Goal: Find specific page/section: Find specific page/section

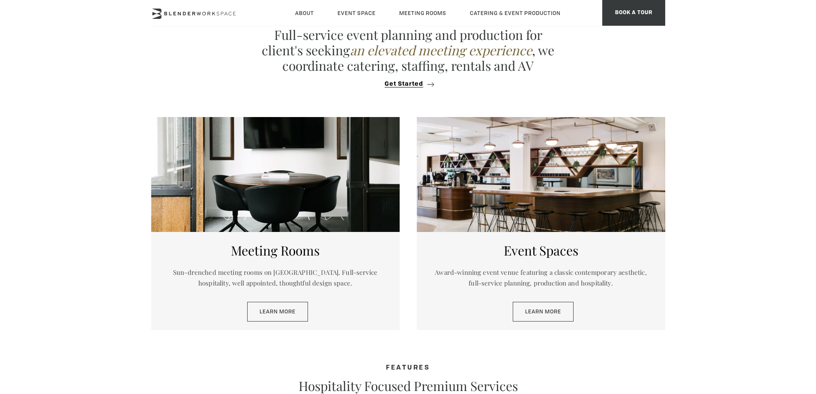
scroll to position [201, 0]
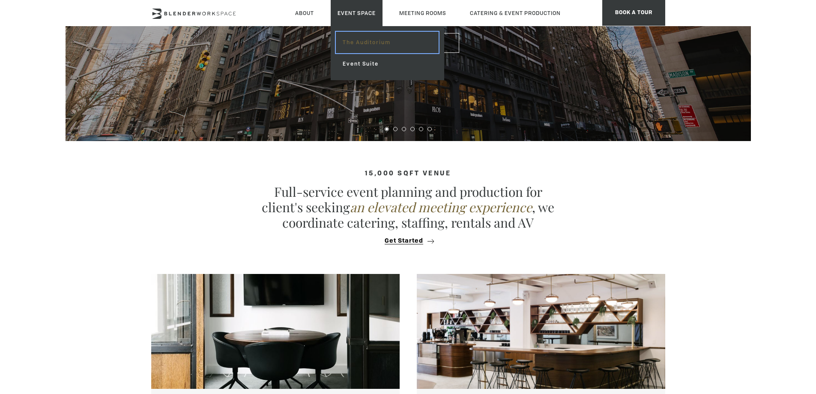
click at [364, 36] on link "The Auditorium" at bounding box center [387, 42] width 102 height 21
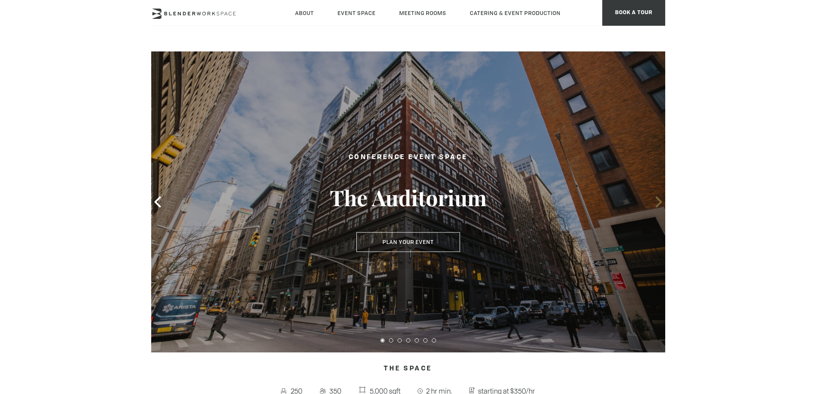
click at [654, 206] on icon at bounding box center [658, 201] width 11 height 11
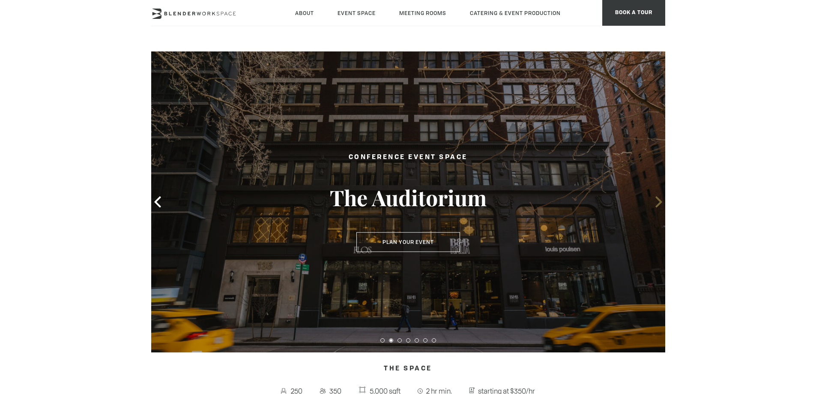
click at [656, 205] on icon at bounding box center [658, 201] width 11 height 11
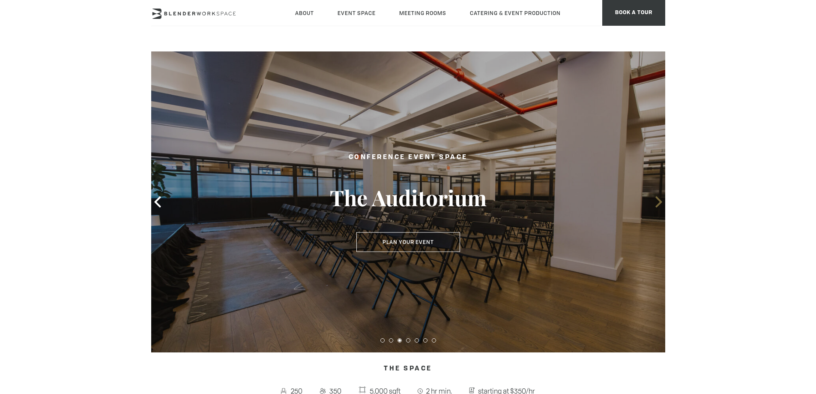
click at [656, 205] on icon at bounding box center [658, 201] width 11 height 11
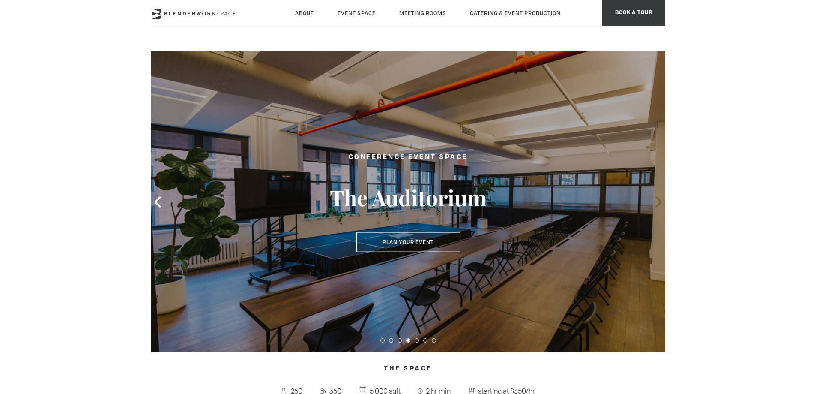
click at [656, 205] on icon at bounding box center [658, 201] width 11 height 11
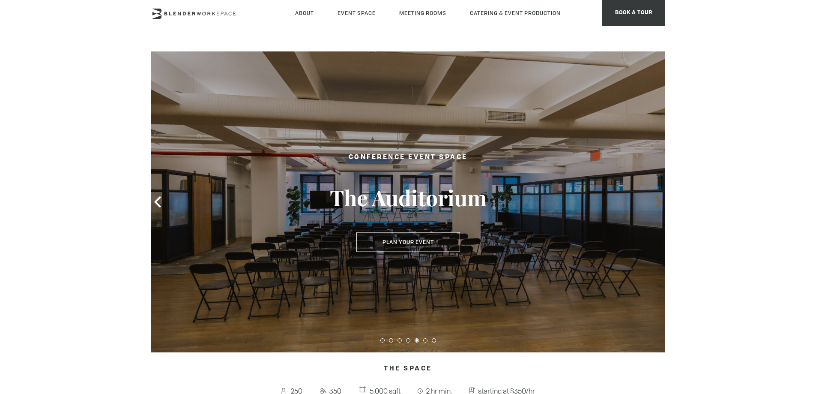
click at [656, 205] on icon at bounding box center [658, 201] width 11 height 11
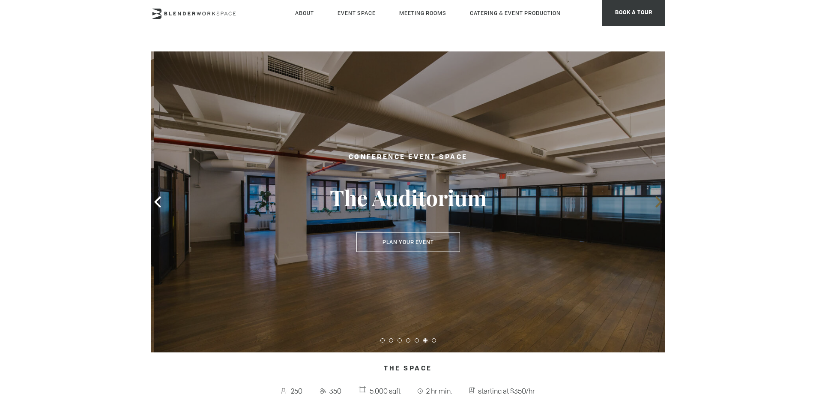
click at [656, 205] on icon at bounding box center [658, 201] width 11 height 11
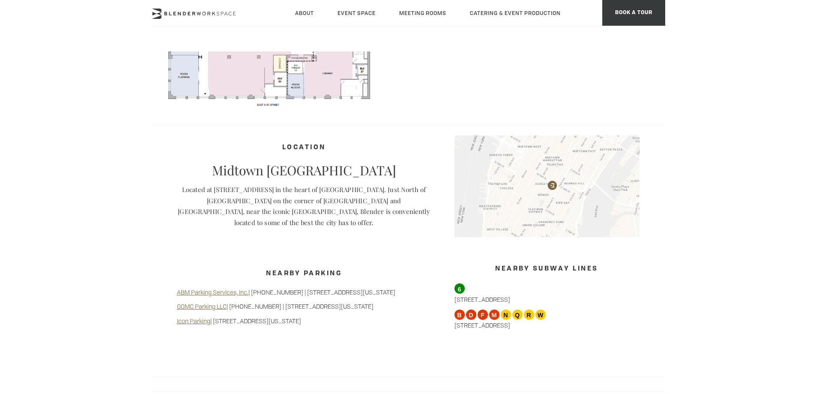
scroll to position [685, 0]
